Goal: Task Accomplishment & Management: Complete application form

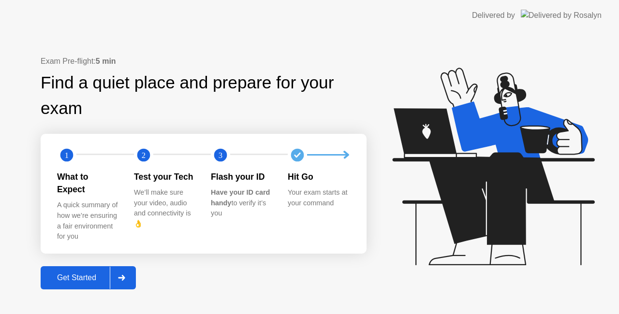
click at [132, 267] on div at bounding box center [121, 278] width 23 height 22
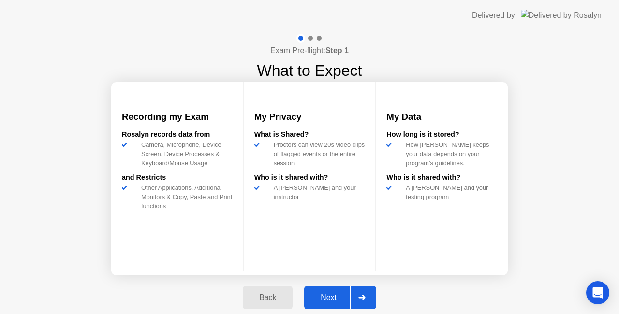
click at [370, 293] on div at bounding box center [361, 298] width 23 height 22
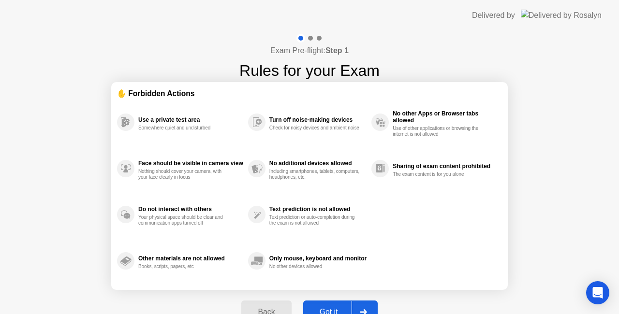
click at [368, 309] on div at bounding box center [363, 312] width 23 height 22
select select "Available cameras"
select select "Available speakers"
select select "Available microphones"
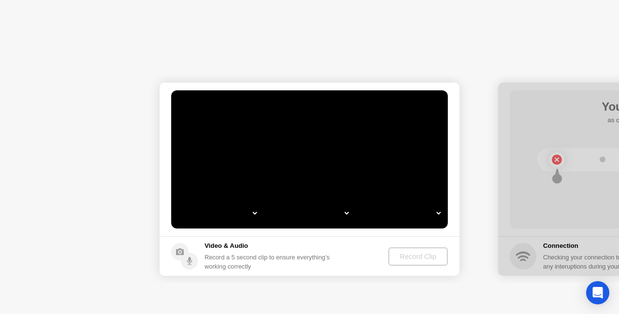
select select "*"
select select "**********"
select select "*******"
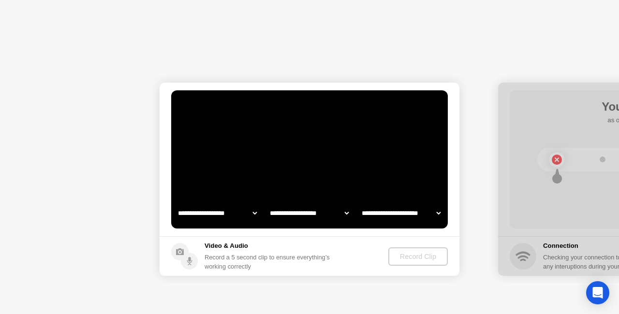
select select "*******"
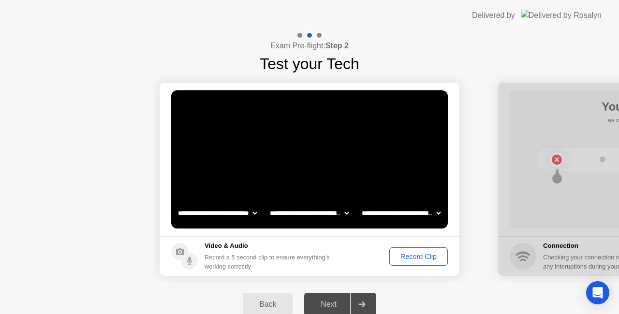
click at [416, 250] on button "Record Clip" at bounding box center [418, 257] width 59 height 18
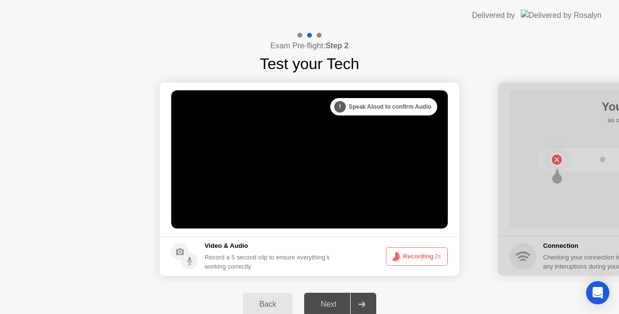
click at [421, 259] on button "Recording 2s" at bounding box center [417, 257] width 62 height 18
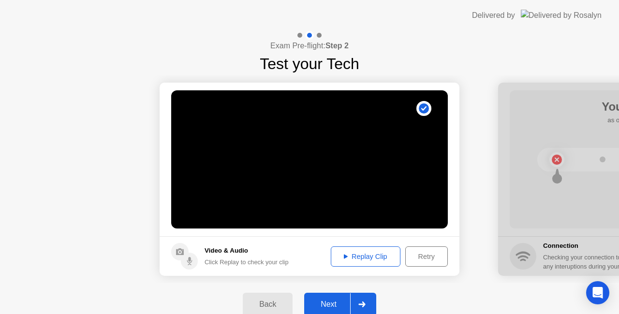
click at [379, 259] on div "Replay Clip" at bounding box center [365, 257] width 63 height 8
click at [371, 300] on div at bounding box center [361, 305] width 23 height 22
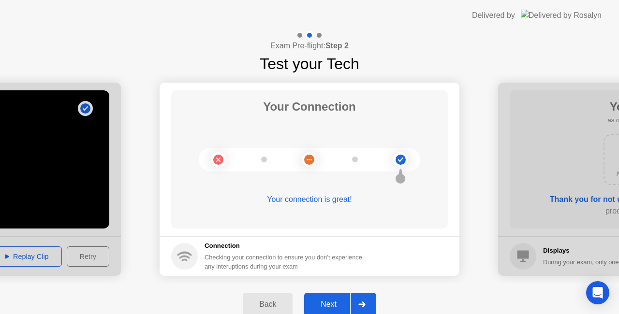
click at [333, 298] on button "Next" at bounding box center [340, 304] width 72 height 23
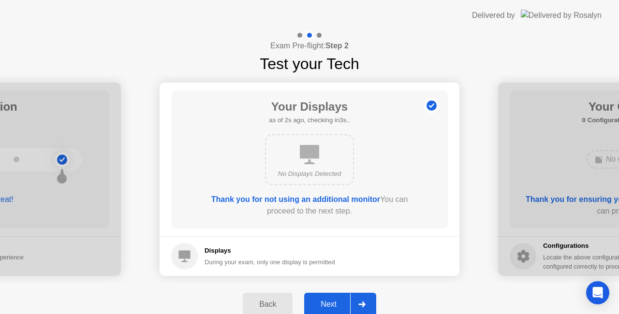
click at [333, 298] on button "Next" at bounding box center [340, 304] width 72 height 23
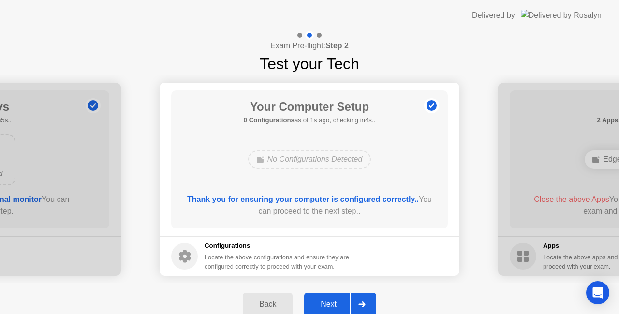
click at [333, 298] on button "Next" at bounding box center [340, 304] width 72 height 23
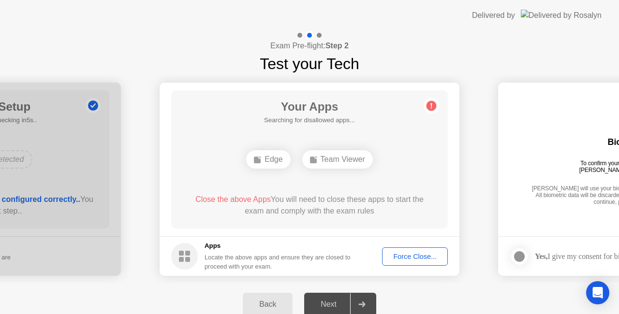
click at [408, 260] on div "Force Close..." at bounding box center [414, 257] width 59 height 8
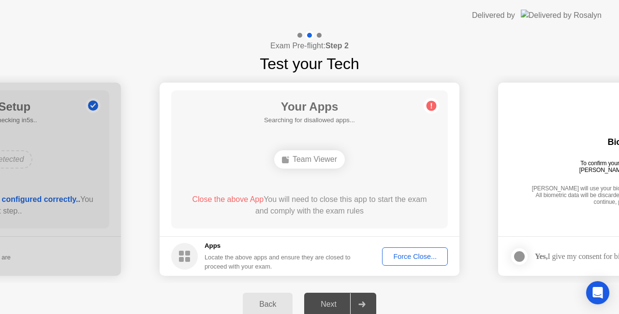
click at [404, 265] on button "Force Close..." at bounding box center [415, 257] width 66 height 18
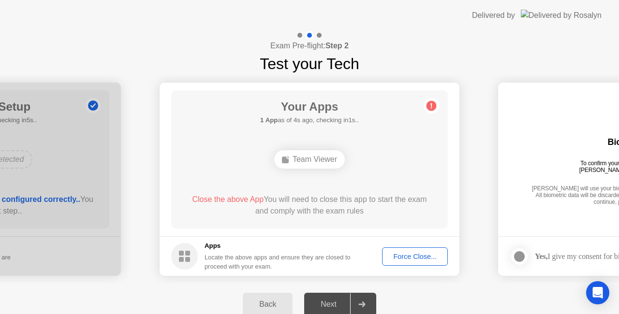
click at [405, 253] on div "Force Close..." at bounding box center [414, 257] width 59 height 8
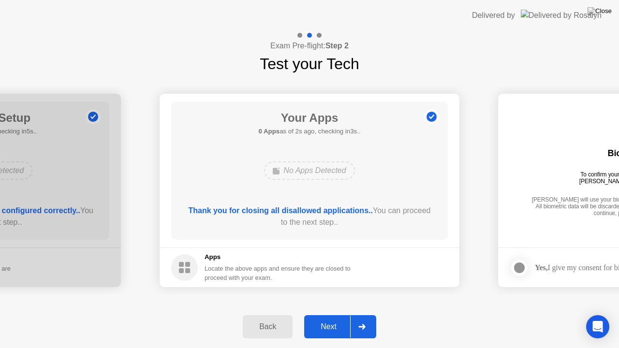
click at [339, 314] on div "Next" at bounding box center [328, 327] width 43 height 9
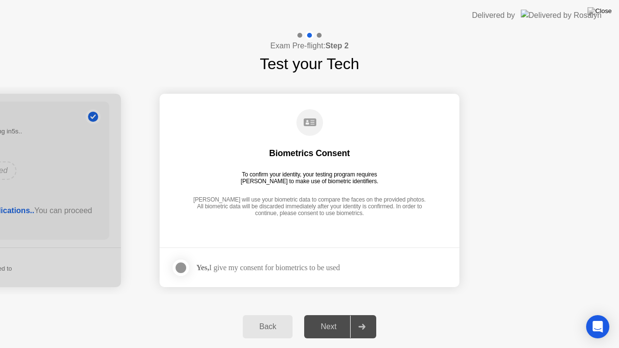
click at [183, 269] on div at bounding box center [181, 268] width 12 height 12
click at [327, 314] on div "Next" at bounding box center [328, 327] width 43 height 9
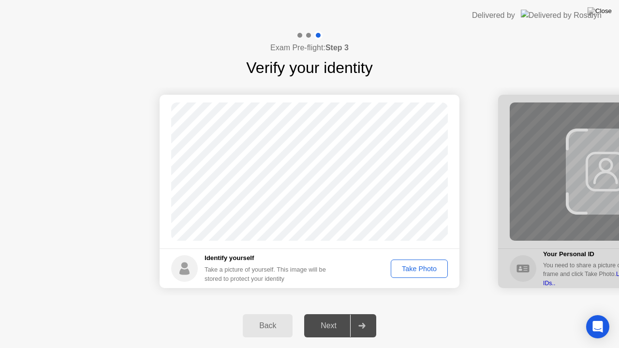
click at [427, 268] on div "Take Photo" at bounding box center [419, 269] width 50 height 8
click at [414, 265] on div "Take Photo" at bounding box center [419, 269] width 50 height 8
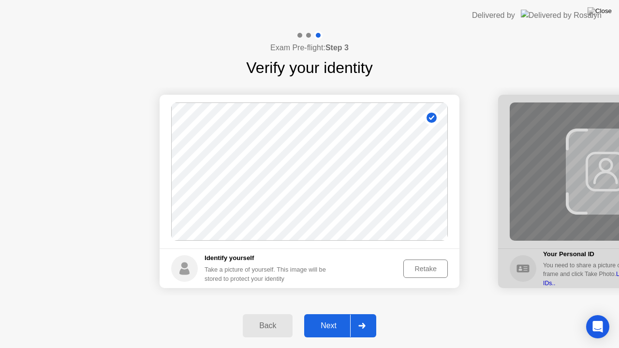
click at [414, 267] on div "Retake" at bounding box center [426, 269] width 38 height 8
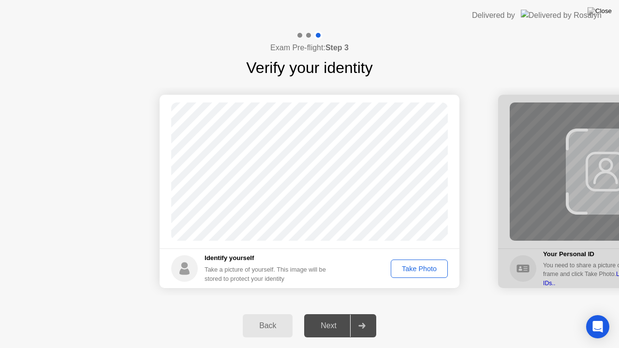
click at [422, 272] on div "Take Photo" at bounding box center [419, 269] width 50 height 8
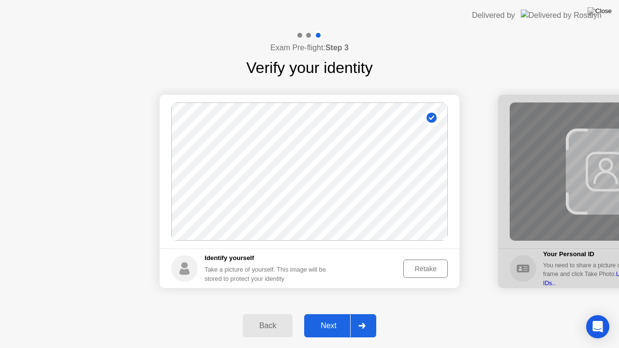
click at [329, 314] on div "Next" at bounding box center [328, 326] width 43 height 9
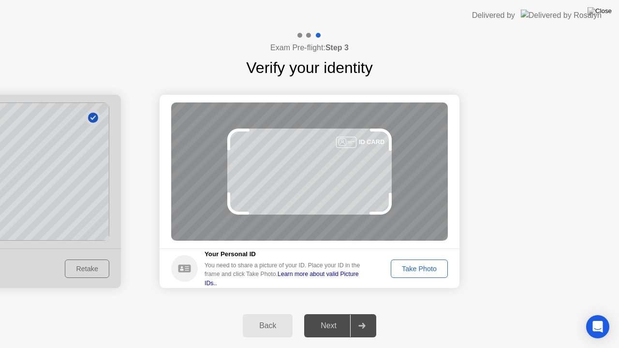
click at [414, 266] on div "Take Photo" at bounding box center [419, 269] width 50 height 8
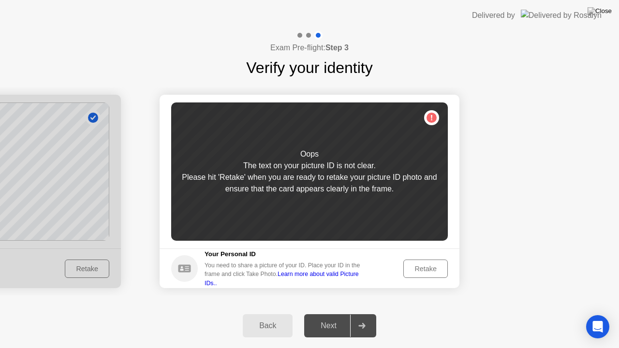
click at [414, 266] on div "Retake" at bounding box center [426, 269] width 38 height 8
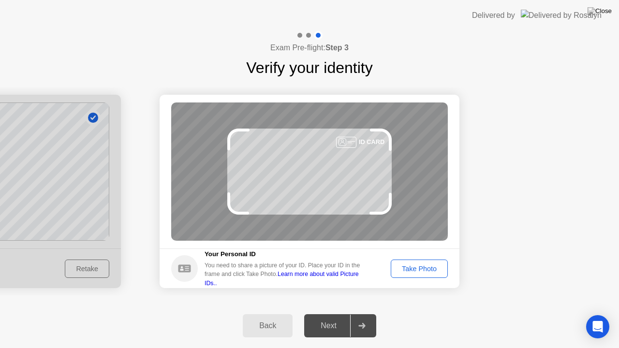
click at [414, 266] on div "Take Photo" at bounding box center [419, 269] width 50 height 8
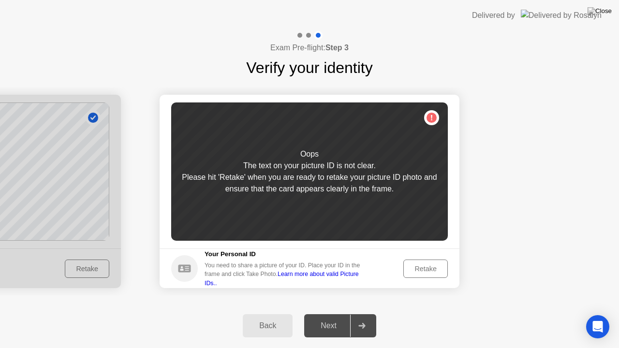
click at [414, 266] on div "Retake" at bounding box center [426, 269] width 38 height 8
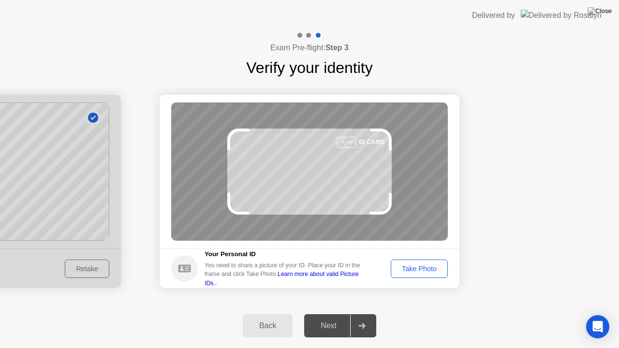
click at [414, 266] on div "Take Photo" at bounding box center [419, 269] width 50 height 8
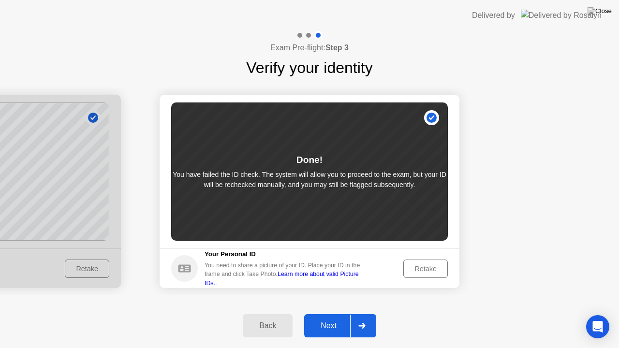
click at [423, 268] on div "Retake" at bounding box center [426, 269] width 38 height 8
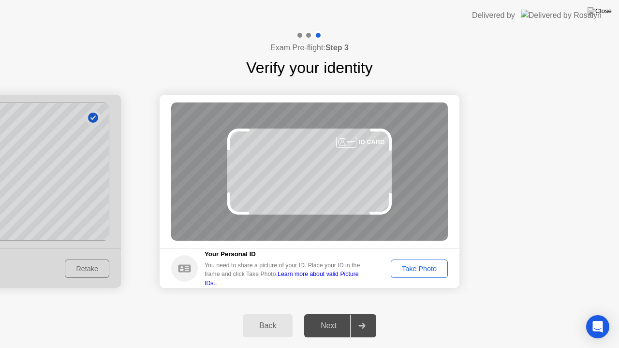
click at [425, 274] on button "Take Photo" at bounding box center [419, 269] width 57 height 18
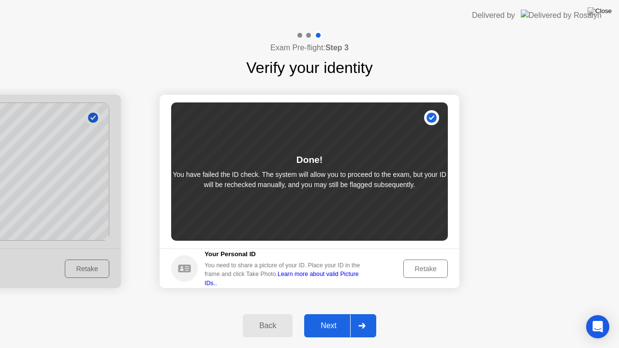
click at [426, 266] on div "Retake" at bounding box center [426, 269] width 38 height 8
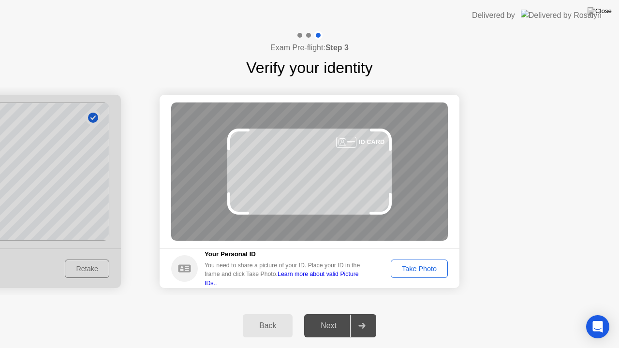
click at [426, 266] on div "Take Photo" at bounding box center [419, 269] width 50 height 8
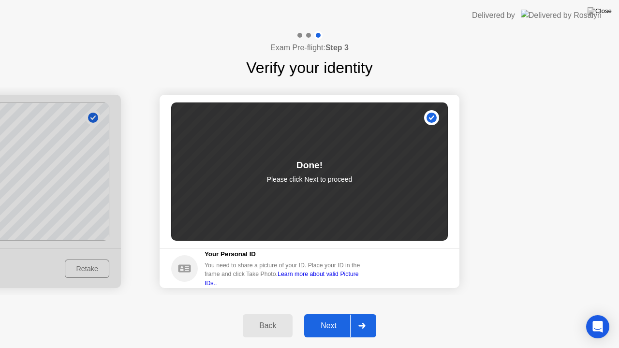
click at [344, 314] on div "Next" at bounding box center [328, 326] width 43 height 9
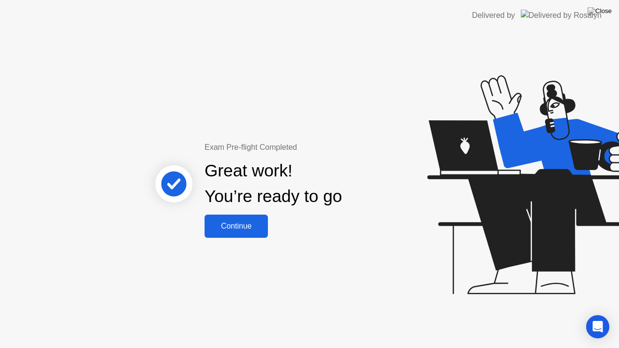
click at [236, 225] on div "Continue" at bounding box center [236, 226] width 58 height 9
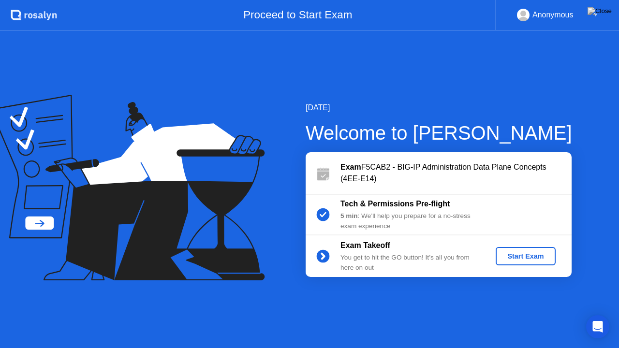
click at [533, 256] on div "Start Exam" at bounding box center [526, 256] width 52 height 8
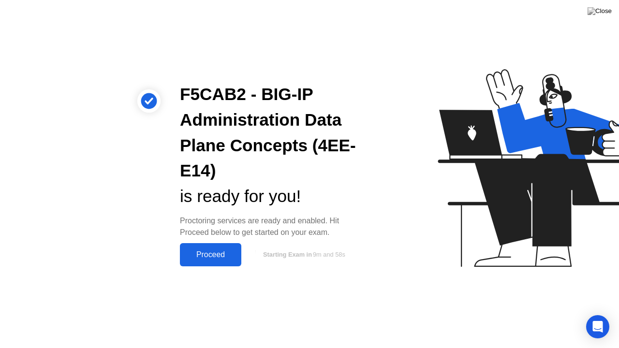
click at [204, 252] on div "Proceed" at bounding box center [211, 254] width 56 height 9
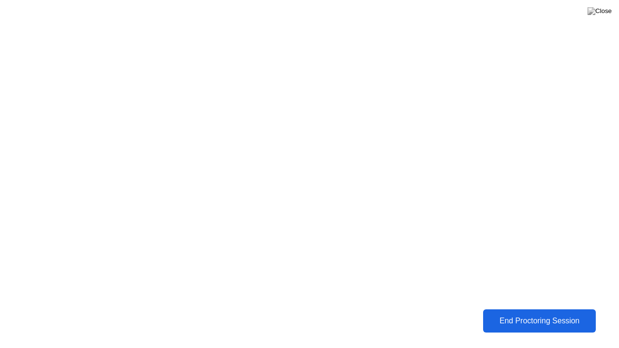
click at [505, 314] on div "End Proctoring Session" at bounding box center [539, 321] width 107 height 9
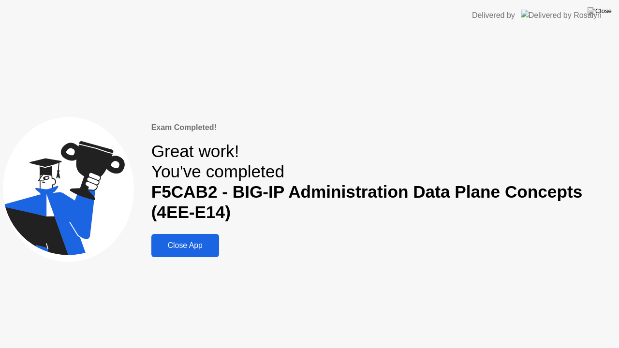
click at [211, 243] on div "Close App" at bounding box center [185, 245] width 62 height 9
